Goal: Find contact information: Find contact information

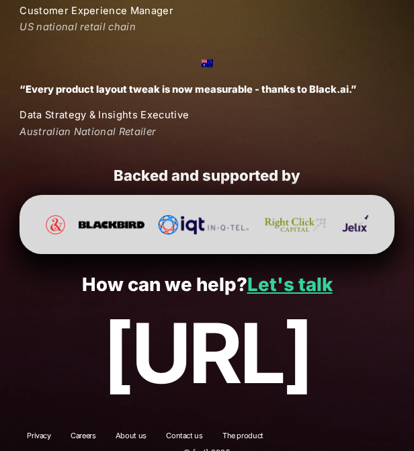
scroll to position [3231, 0]
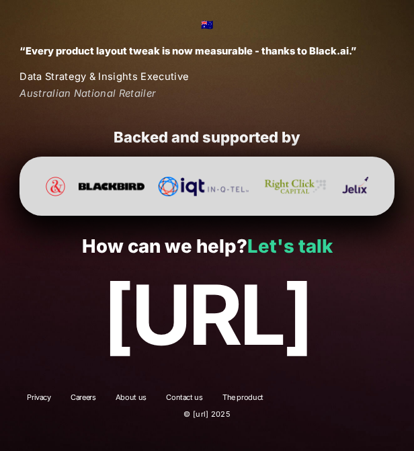
click at [288, 240] on link "Let's talk" at bounding box center [289, 246] width 85 height 23
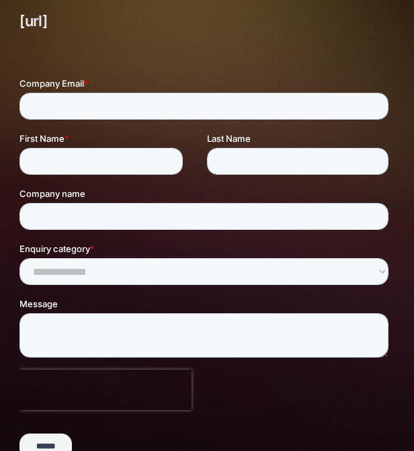
click at [25, 23] on link "[URL]" at bounding box center [33, 21] width 28 height 22
